Goal: Entertainment & Leisure: Browse casually

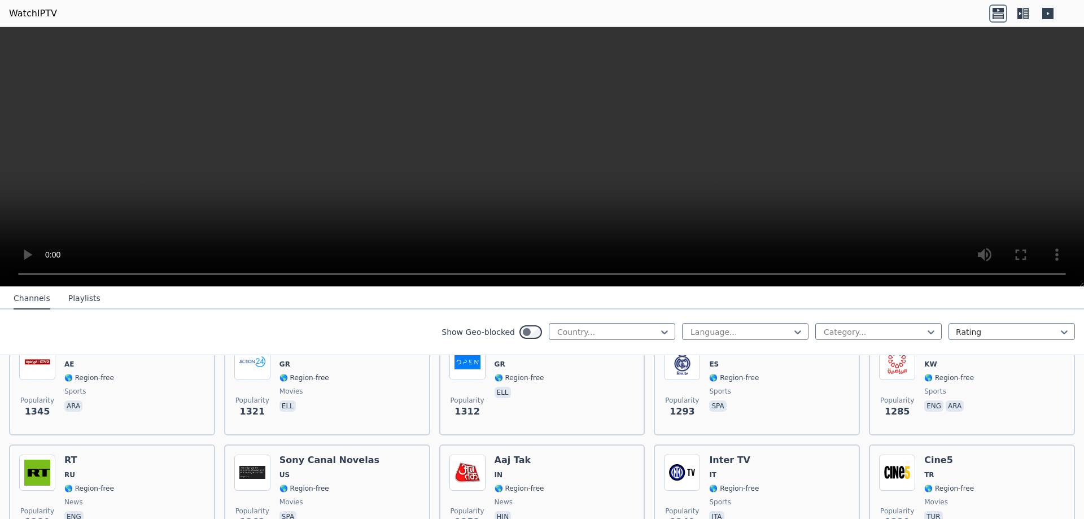
scroll to position [854, 0]
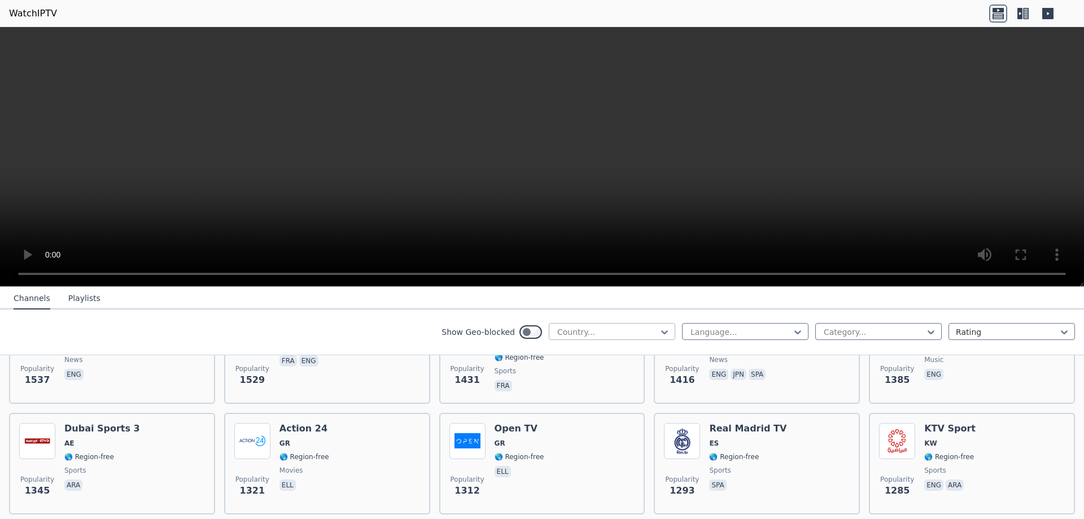
click at [581, 331] on div at bounding box center [607, 331] width 103 height 11
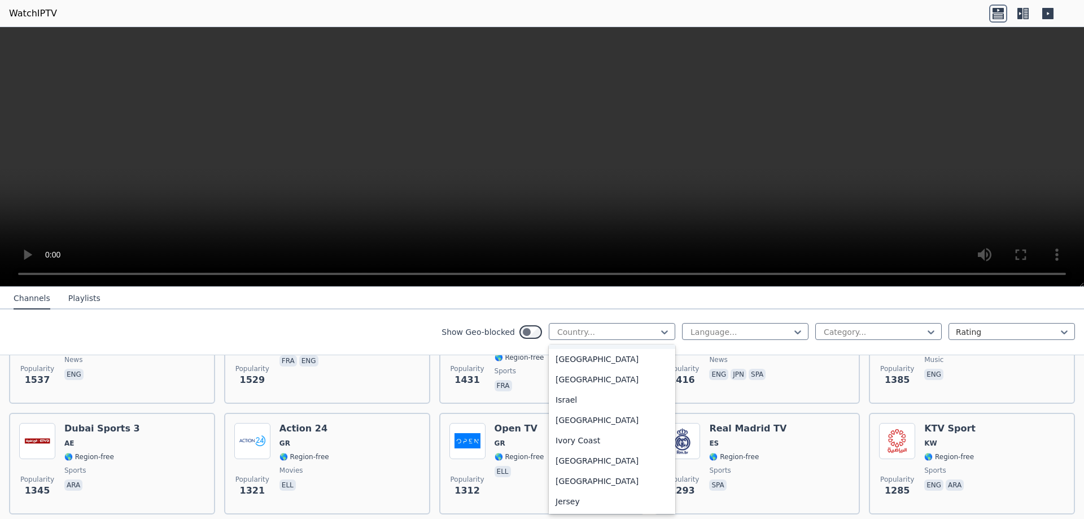
scroll to position [1749, 0]
click at [554, 365] on div "[GEOGRAPHIC_DATA]" at bounding box center [612, 354] width 126 height 20
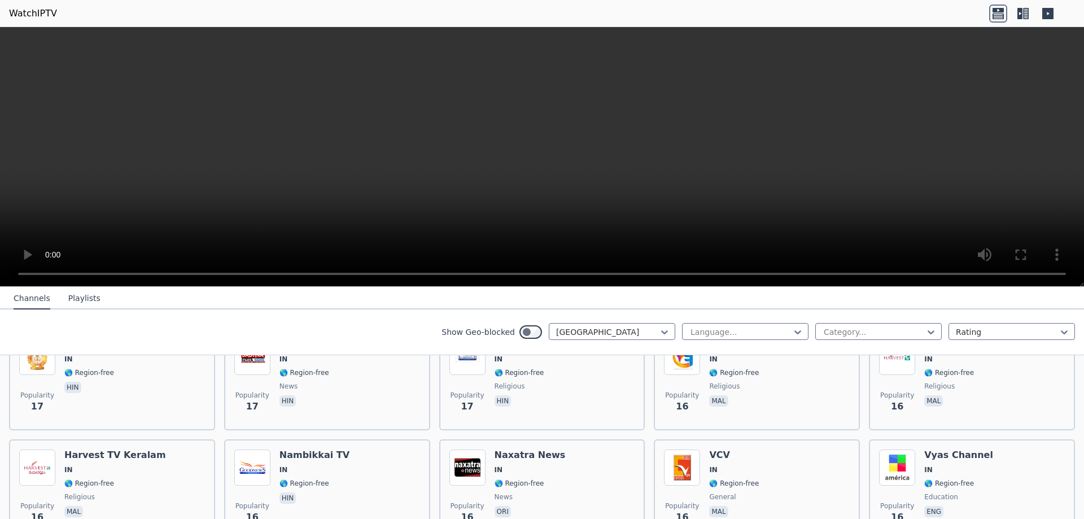
scroll to position [2836, 0]
click at [760, 336] on div at bounding box center [740, 331] width 103 height 11
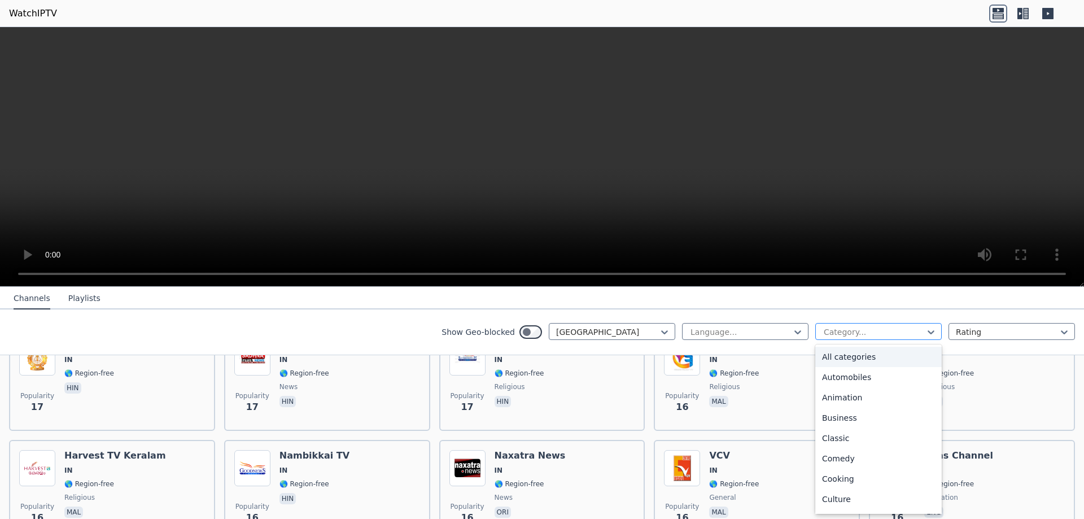
click at [840, 327] on div at bounding box center [873, 331] width 103 height 11
click at [831, 381] on div "Movies" at bounding box center [878, 379] width 126 height 20
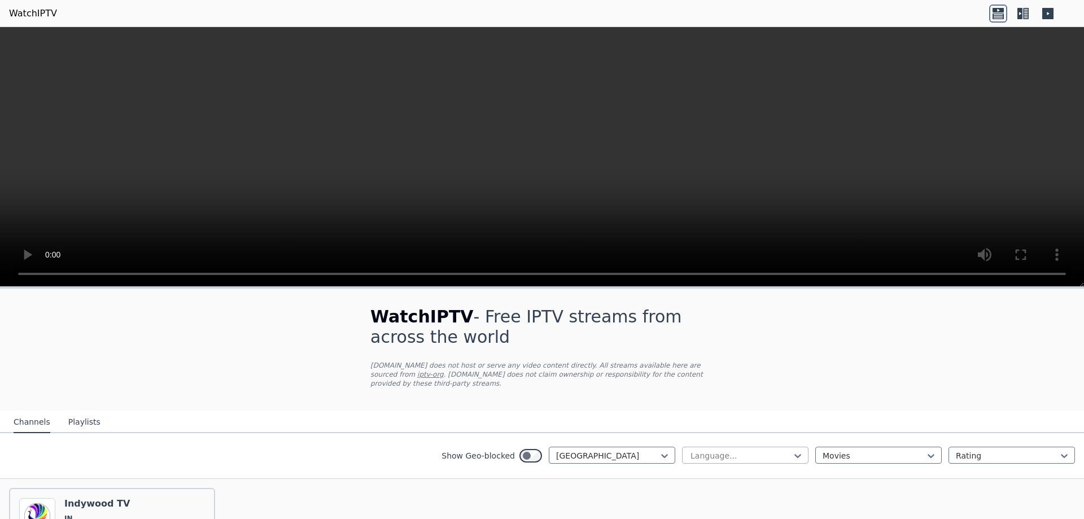
click at [728, 450] on div at bounding box center [740, 455] width 103 height 11
click at [962, 450] on div at bounding box center [1006, 455] width 103 height 11
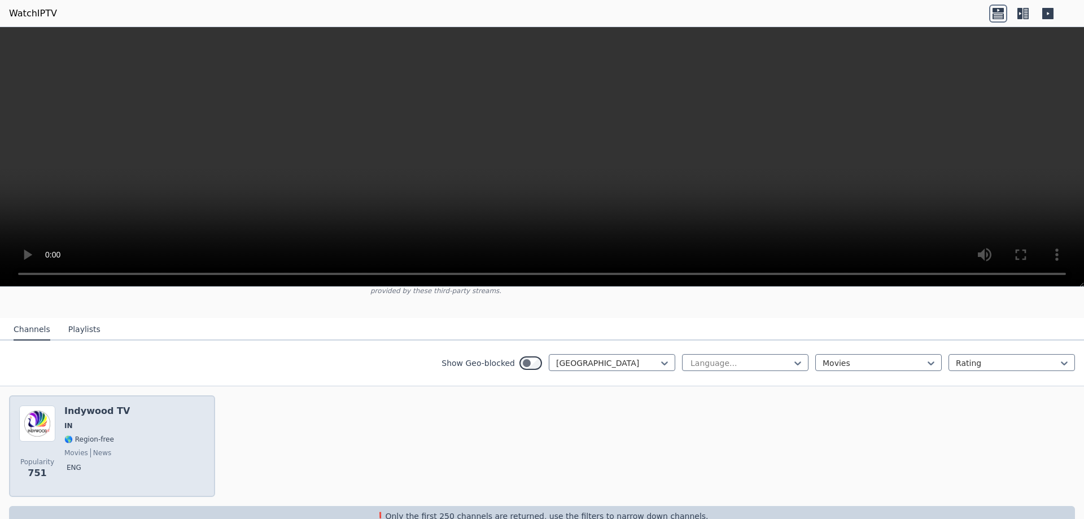
scroll to position [108, 0]
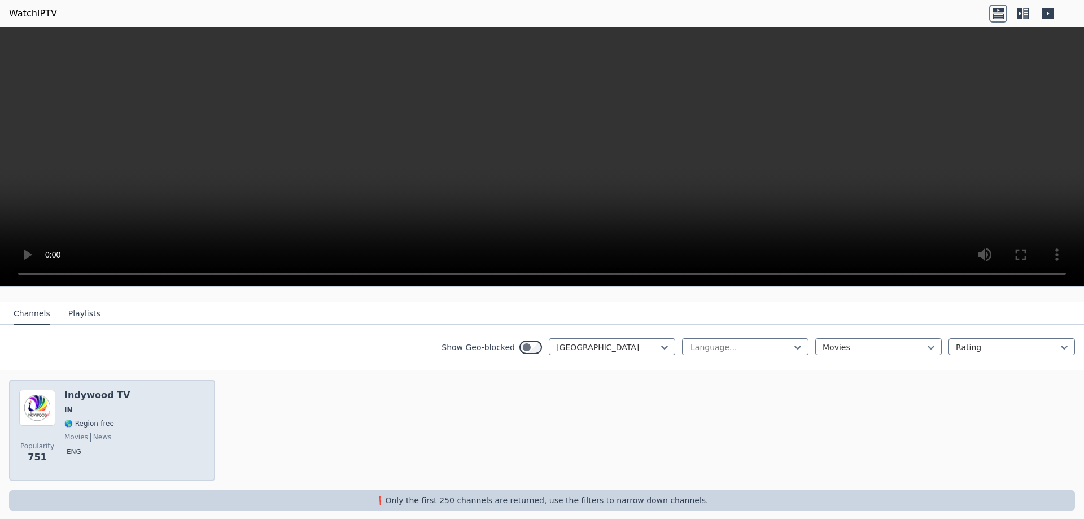
click at [107, 405] on span "IN" at bounding box center [96, 409] width 65 height 9
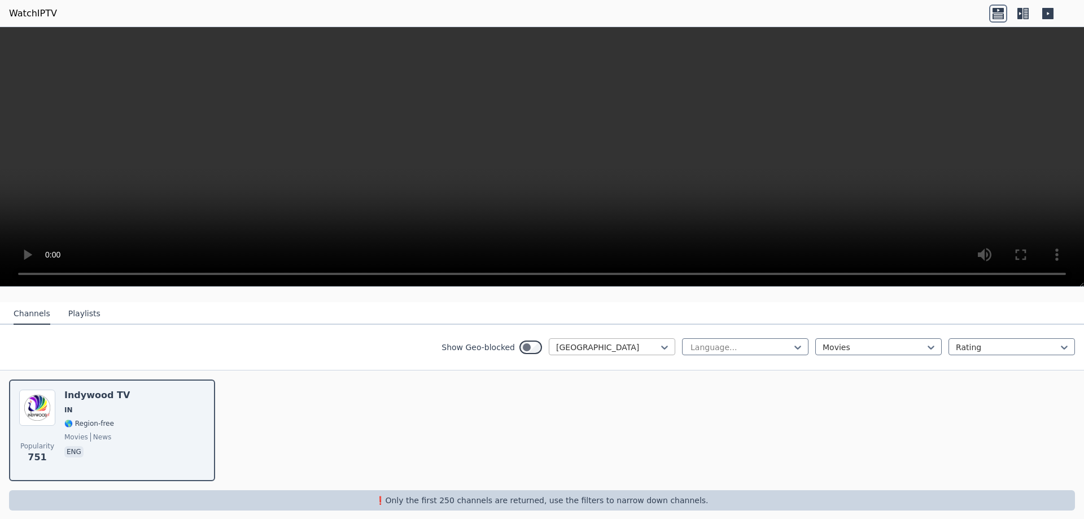
click at [567, 341] on div at bounding box center [607, 346] width 103 height 11
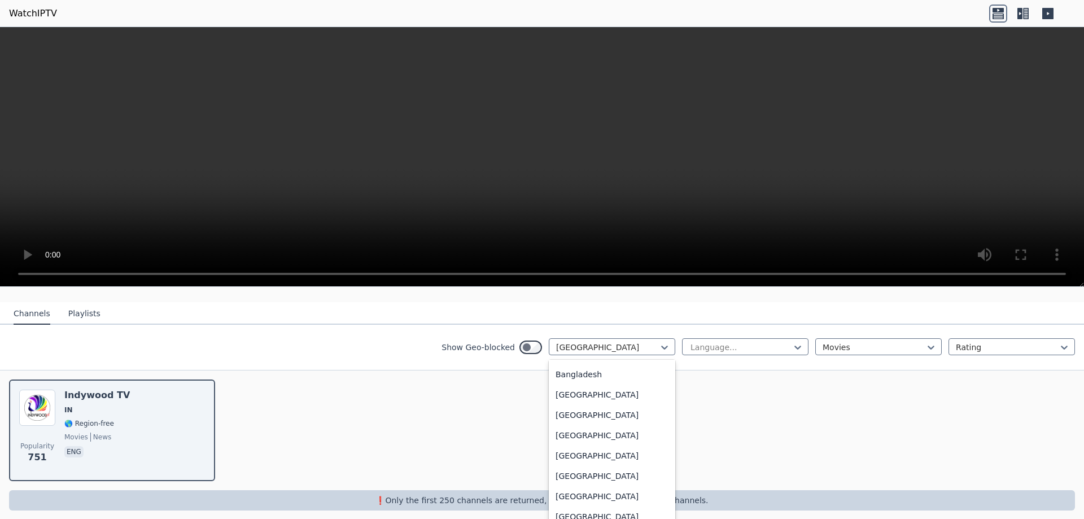
scroll to position [226, 0]
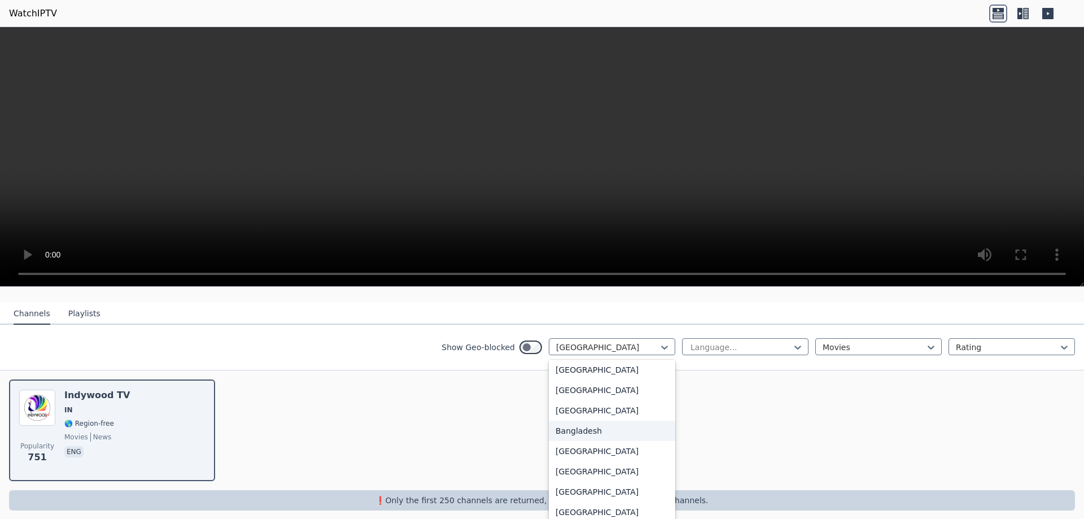
click at [556, 420] on div "Bangladesh" at bounding box center [612, 430] width 126 height 20
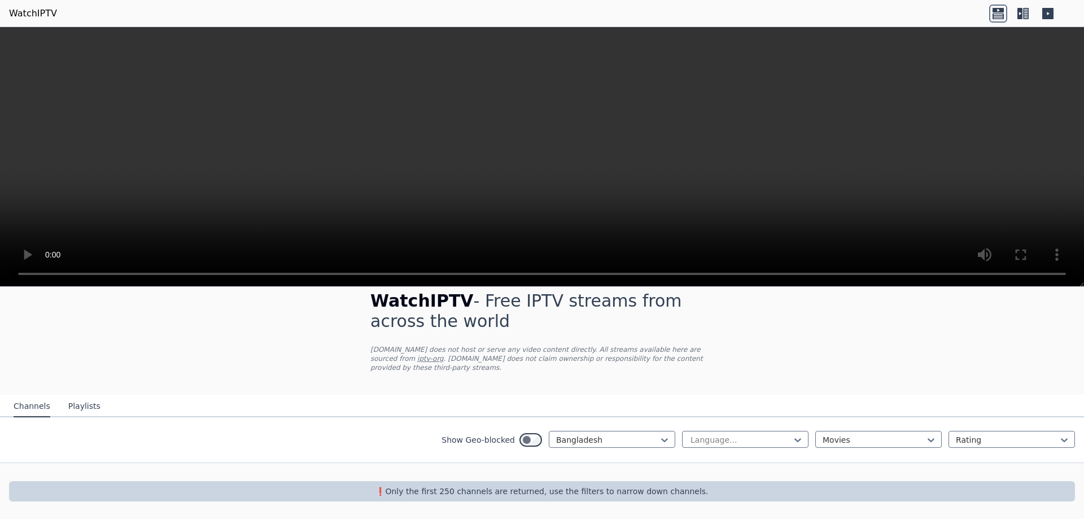
scroll to position [7, 0]
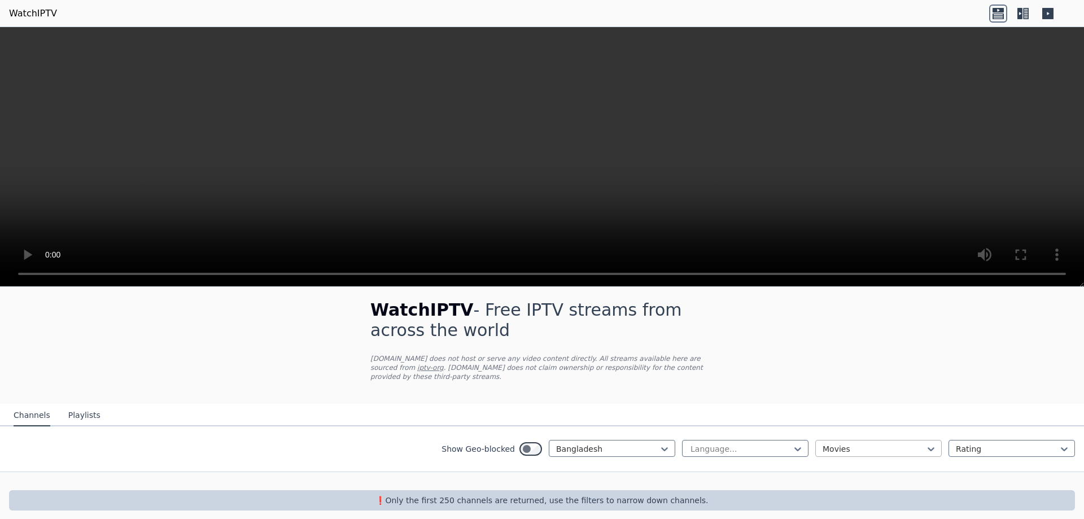
click at [856, 443] on div at bounding box center [873, 448] width 103 height 11
click at [852, 502] on div "Entertainment" at bounding box center [878, 512] width 126 height 20
click at [622, 443] on div at bounding box center [607, 448] width 103 height 11
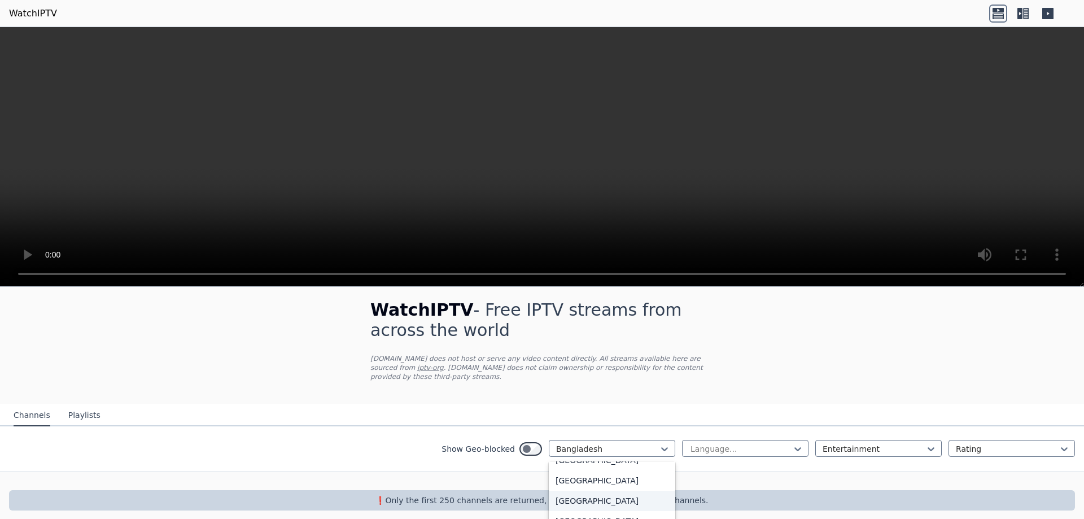
click at [581, 497] on div "[GEOGRAPHIC_DATA]" at bounding box center [612, 500] width 126 height 20
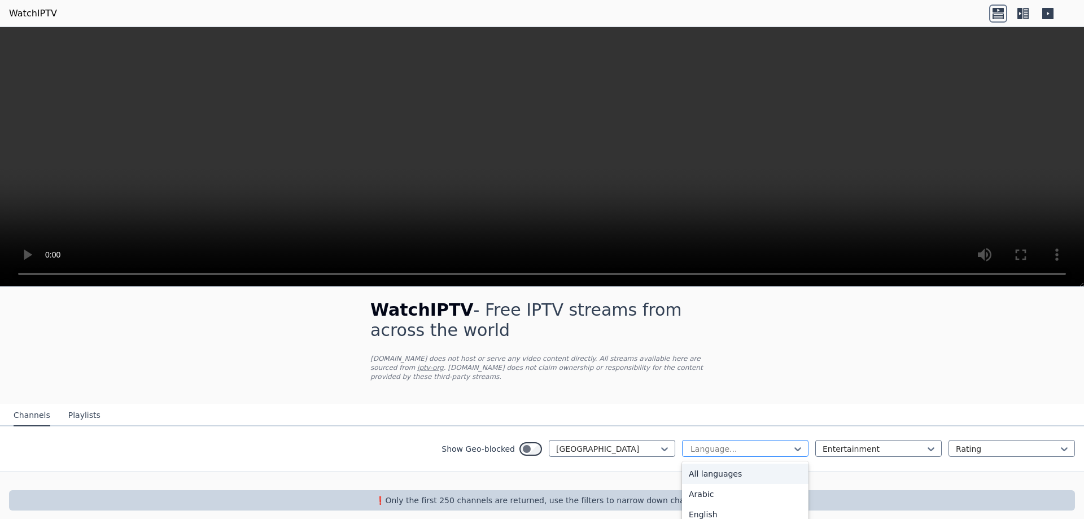
click at [704, 443] on div at bounding box center [740, 448] width 103 height 11
click at [598, 358] on p "[DOMAIN_NAME] does not host or serve any video content directly. All streams av…" at bounding box center [541, 367] width 343 height 27
click at [841, 443] on div at bounding box center [873, 448] width 103 height 11
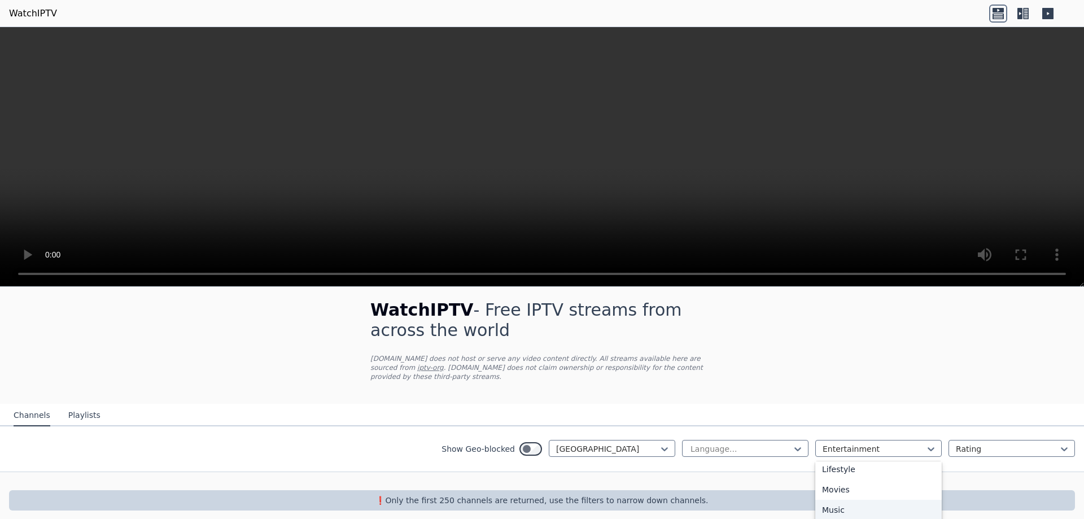
scroll to position [345, 0]
click at [834, 463] on div "News" at bounding box center [878, 473] width 126 height 20
